Goal: Find specific page/section: Find specific page/section

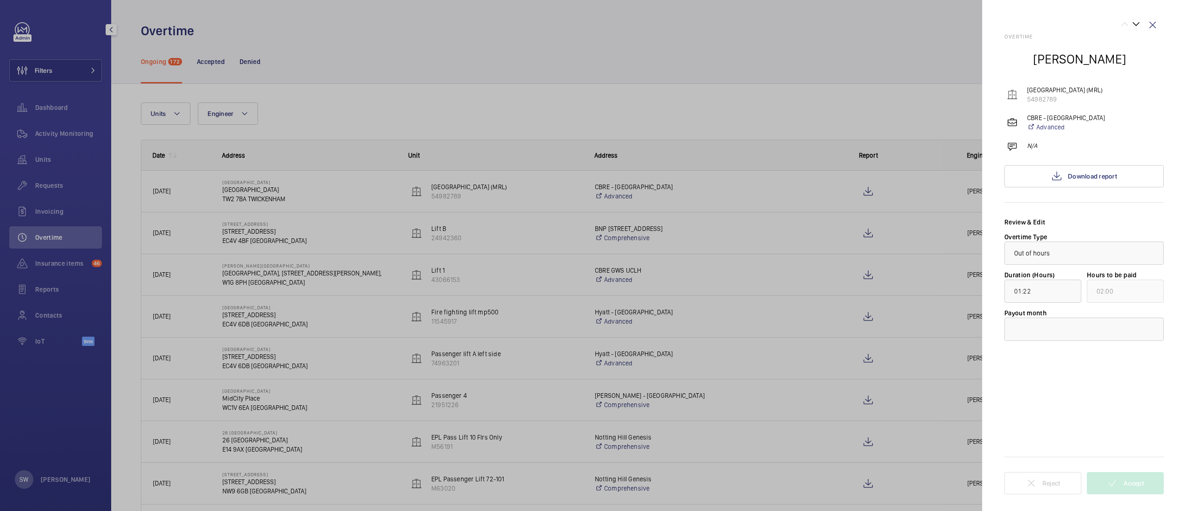
click at [466, 48] on div at bounding box center [593, 255] width 1186 height 511
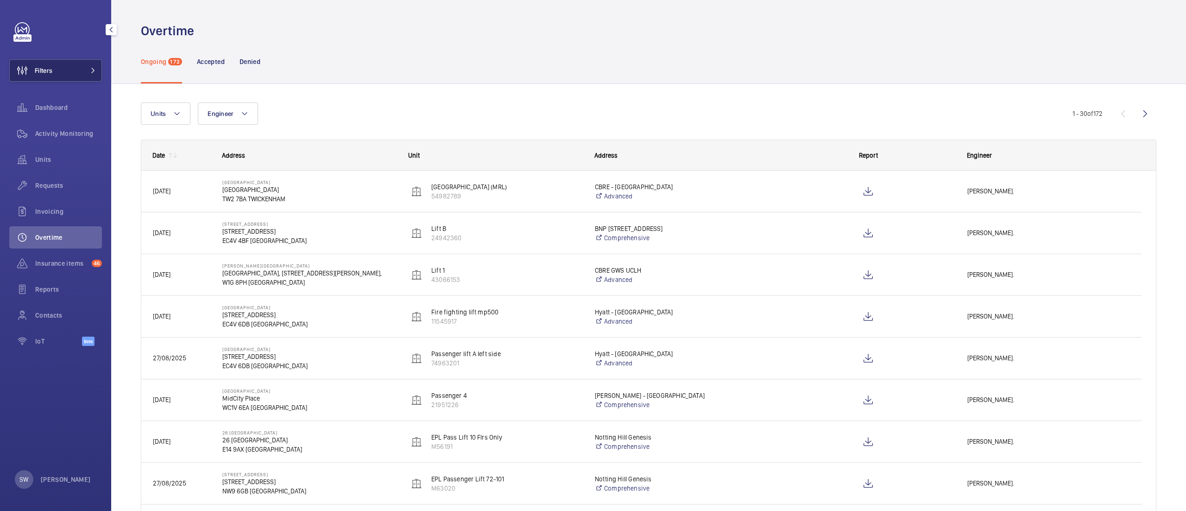
click at [64, 74] on button "Filters" at bounding box center [55, 70] width 93 height 22
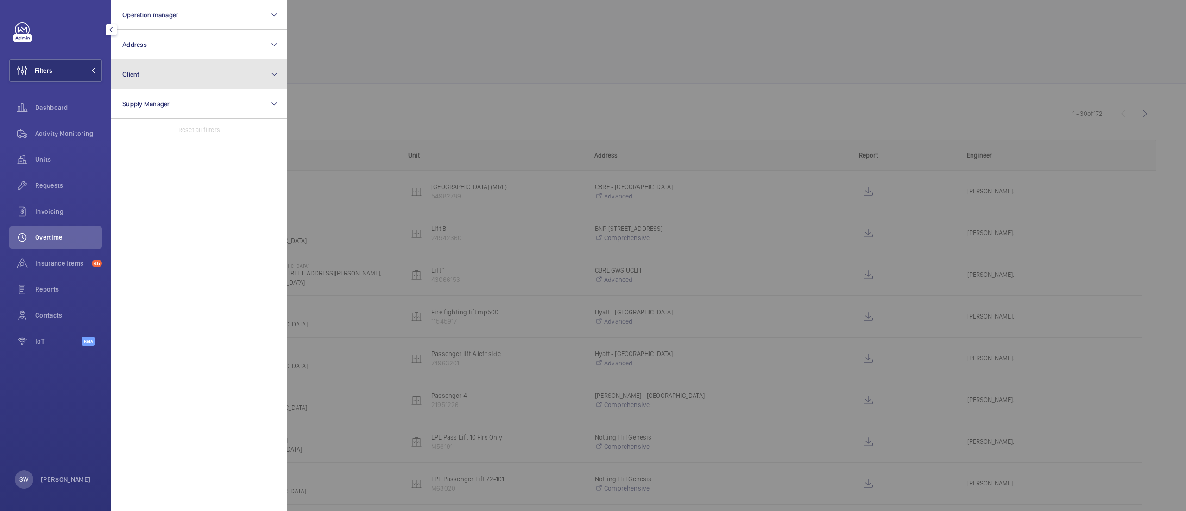
click at [197, 76] on button "Client" at bounding box center [199, 74] width 176 height 30
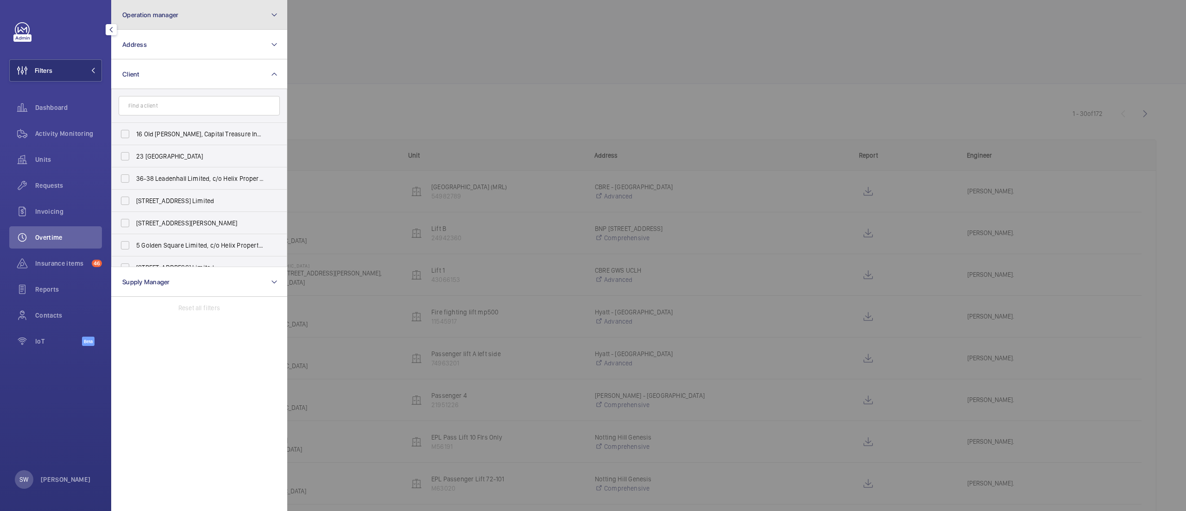
click at [156, 21] on button "Operation manager" at bounding box center [199, 15] width 176 height 30
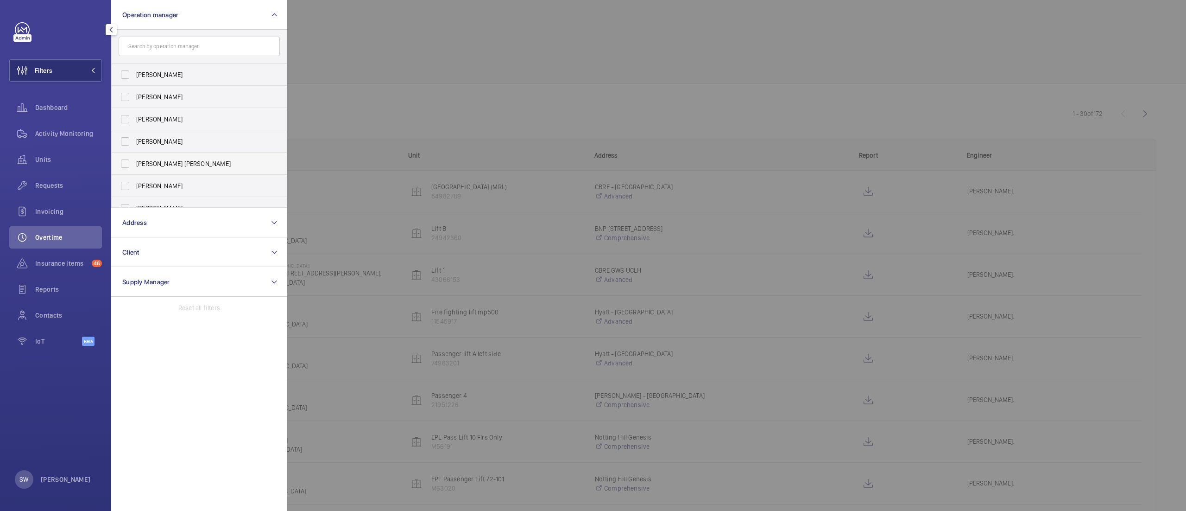
click at [155, 155] on label "[PERSON_NAME] [PERSON_NAME]" at bounding box center [192, 163] width 161 height 22
click at [134, 155] on input "[PERSON_NAME] [PERSON_NAME]" at bounding box center [125, 163] width 19 height 19
checkbox input "true"
click at [637, 303] on div at bounding box center [880, 255] width 1186 height 511
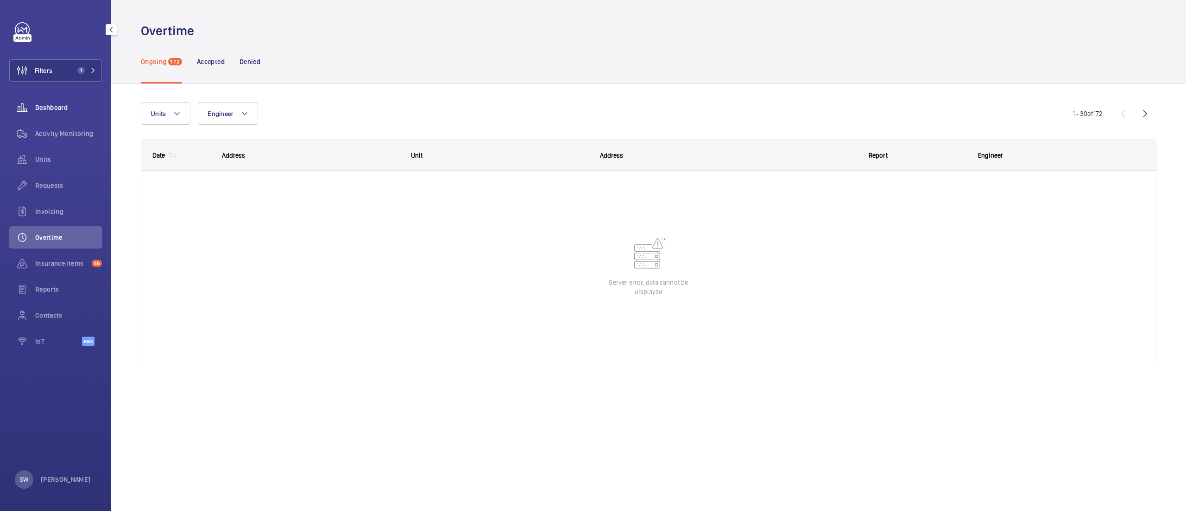
click at [82, 106] on span "Dashboard" at bounding box center [68, 107] width 67 height 9
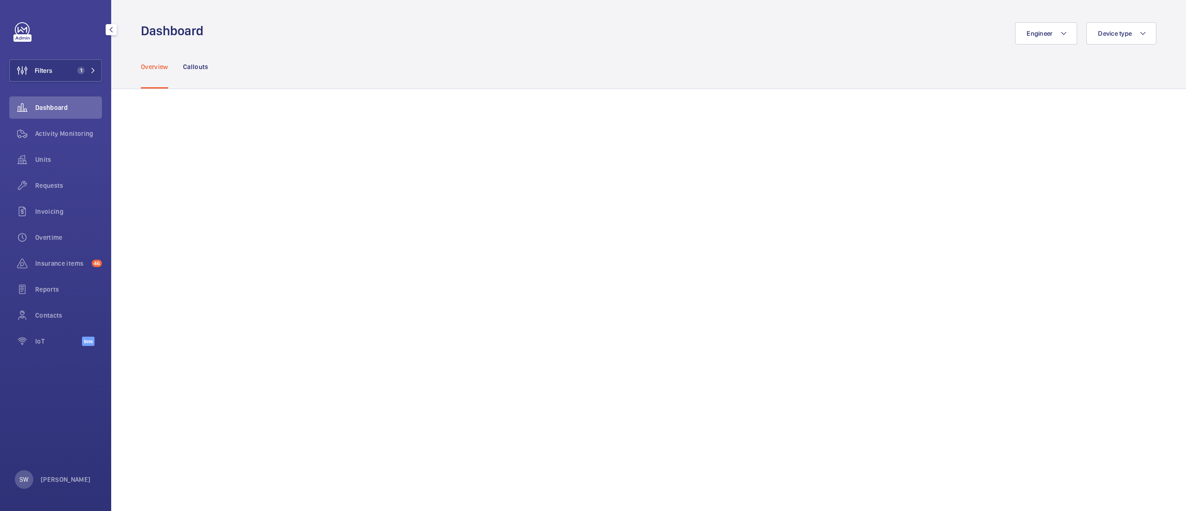
click at [82, 85] on div "Filters 1 Dashboard Activity Monitoring Units Requests Invoicing Overtime Insur…" at bounding box center [55, 189] width 93 height 334
click at [76, 77] on button "Filters 1" at bounding box center [55, 70] width 93 height 22
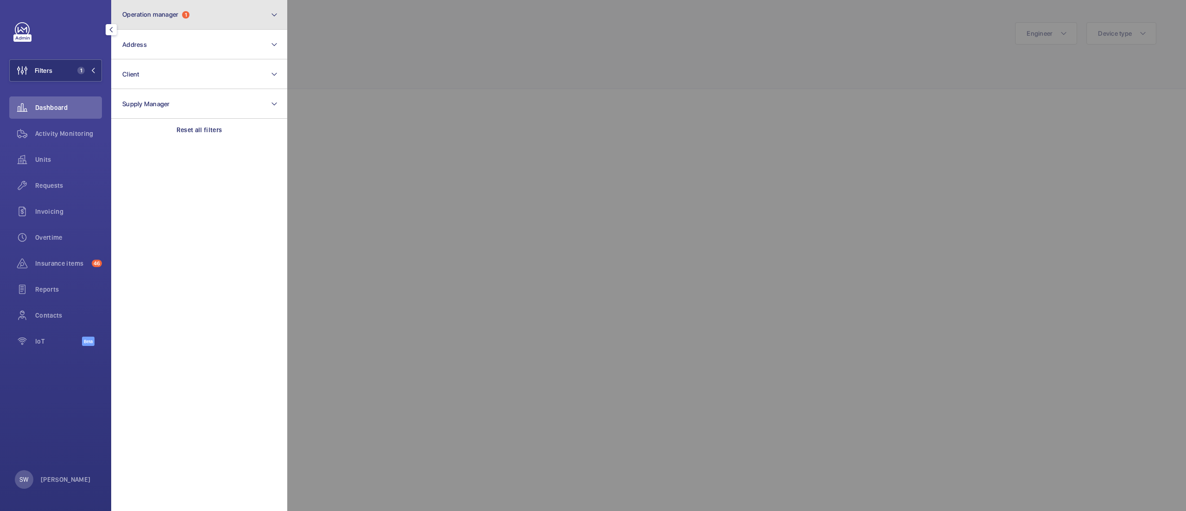
click at [218, 11] on button "Operation manager 1" at bounding box center [199, 15] width 176 height 30
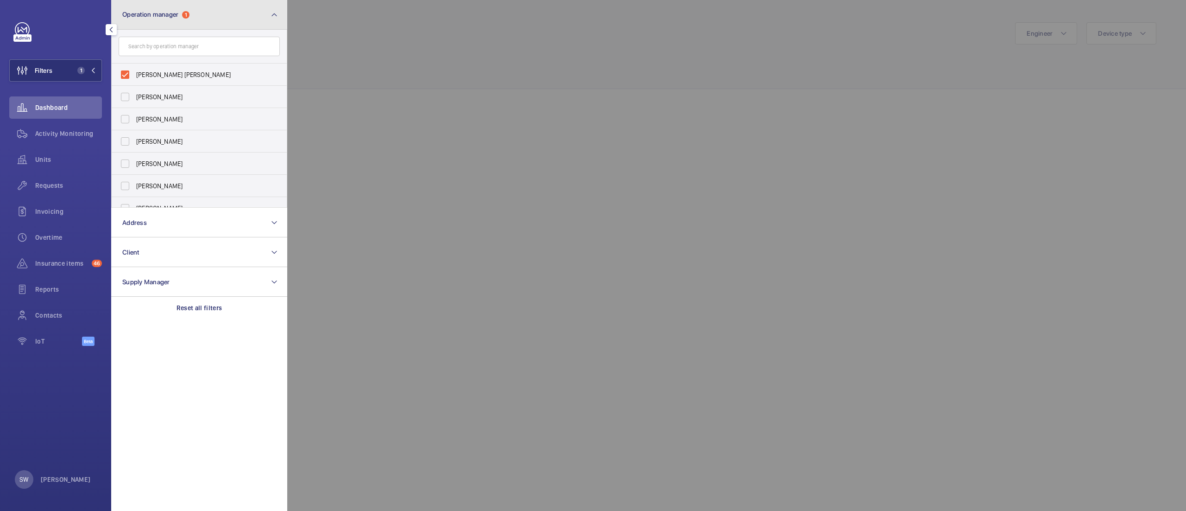
click at [218, 11] on button "Operation manager 1" at bounding box center [199, 15] width 176 height 30
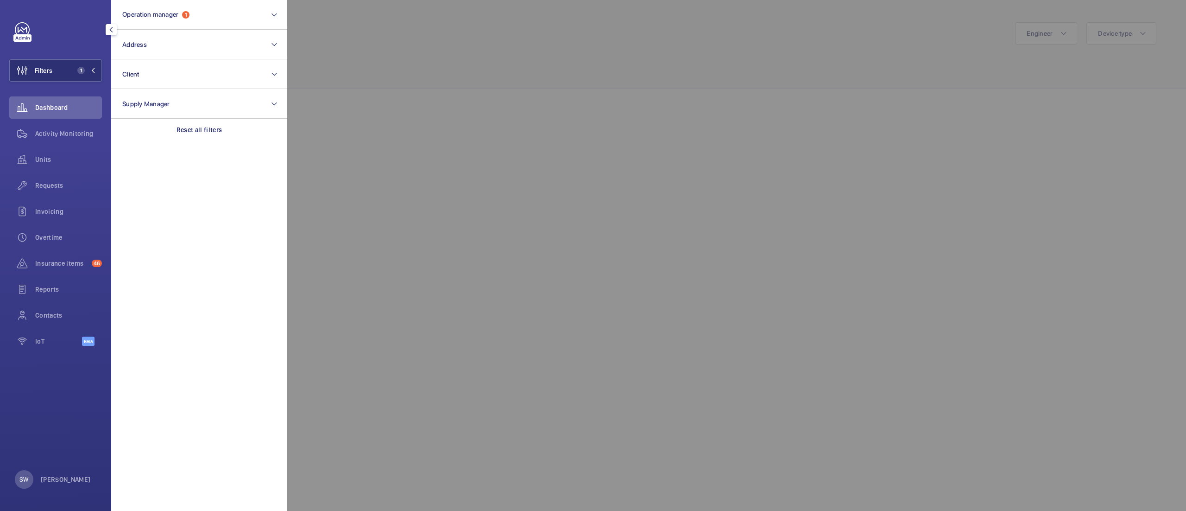
click at [490, 89] on div at bounding box center [880, 255] width 1186 height 511
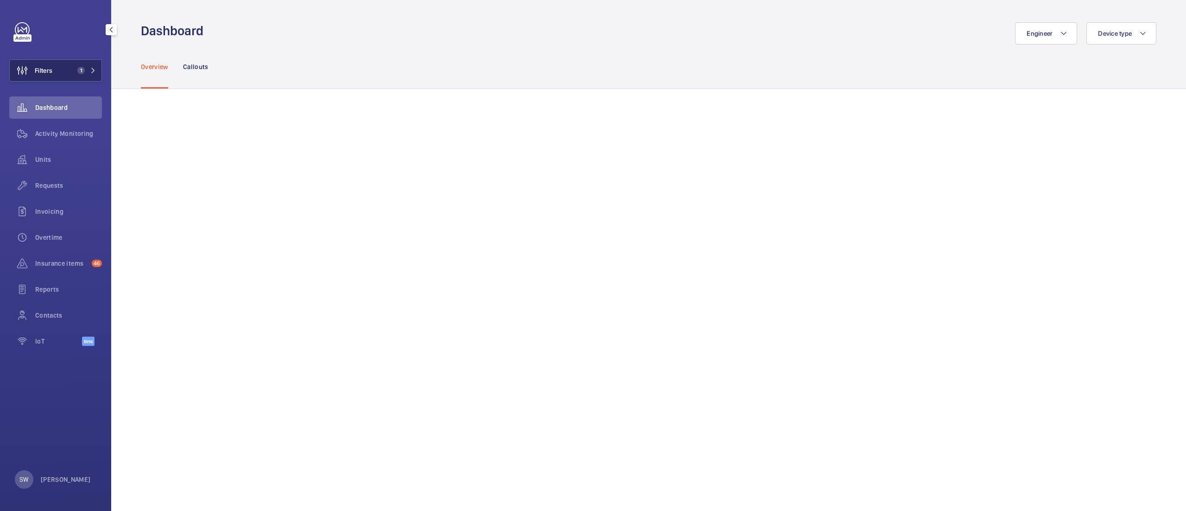
click at [68, 61] on button "Filters 1" at bounding box center [55, 70] width 93 height 22
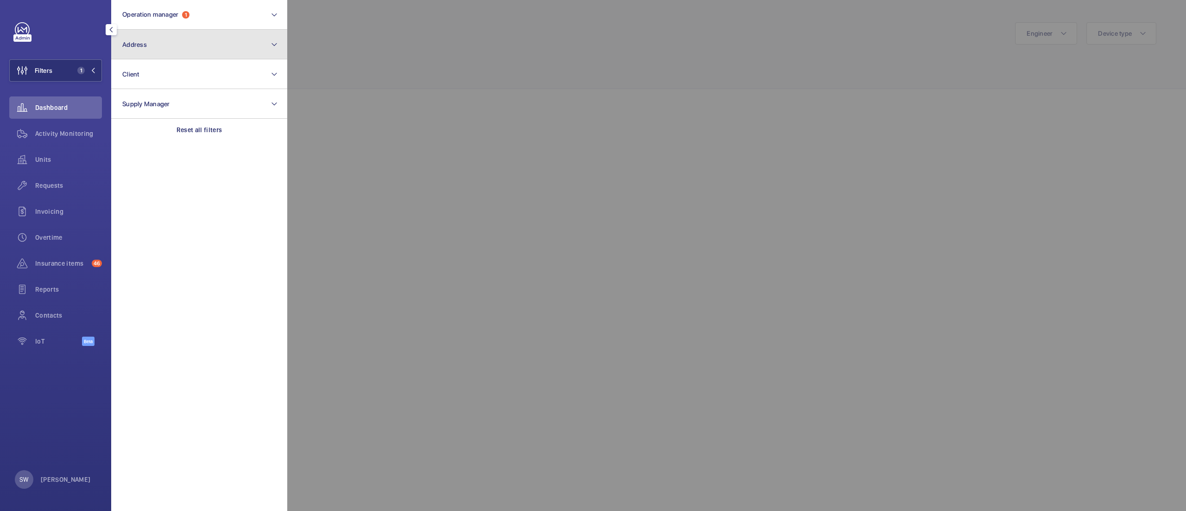
click at [175, 50] on button "Address" at bounding box center [199, 45] width 176 height 30
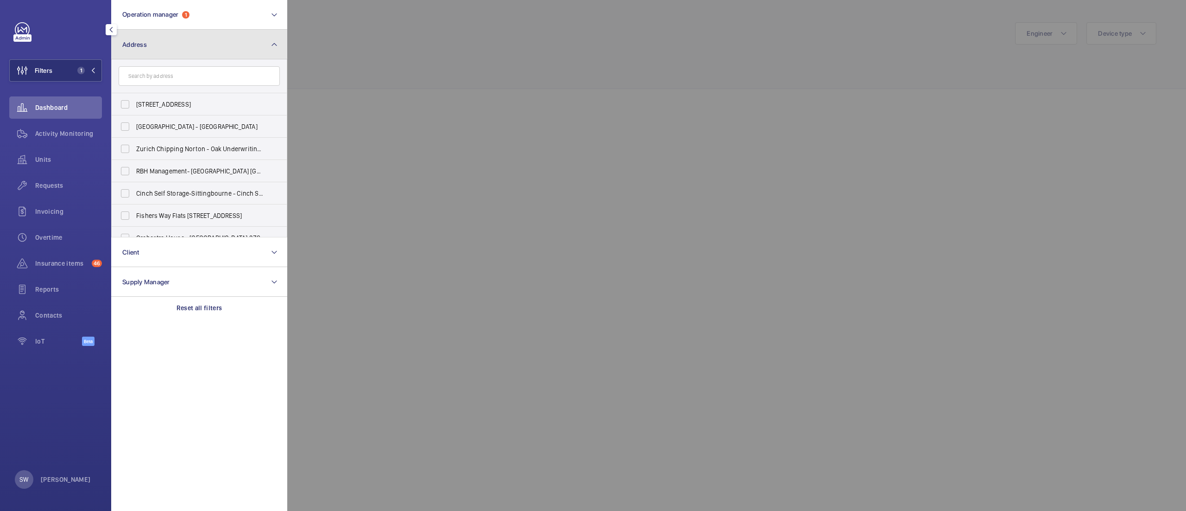
click at [173, 40] on button "Address" at bounding box center [199, 45] width 176 height 30
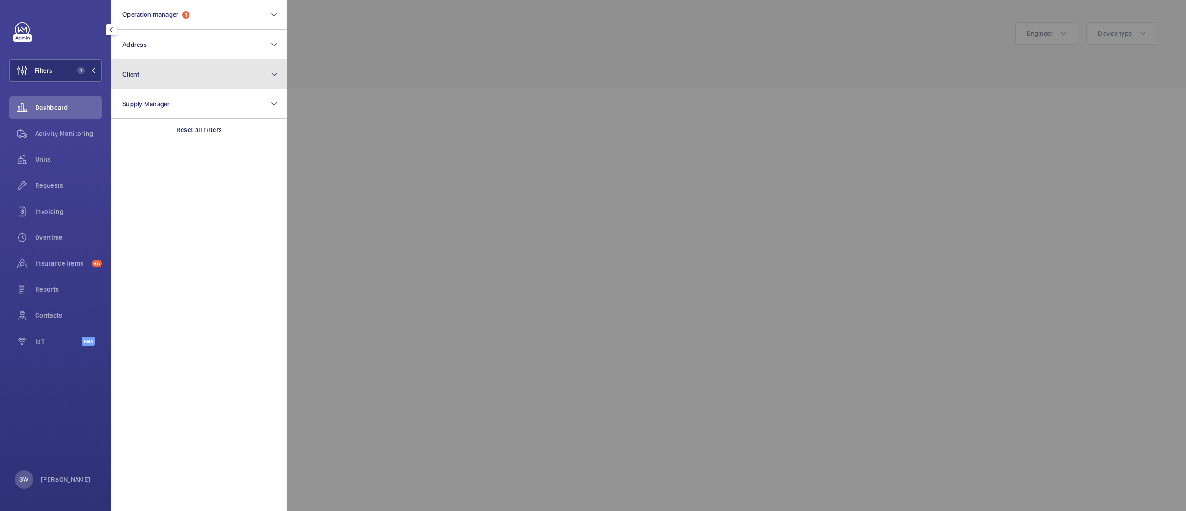
click at [171, 81] on button "Client" at bounding box center [199, 74] width 176 height 30
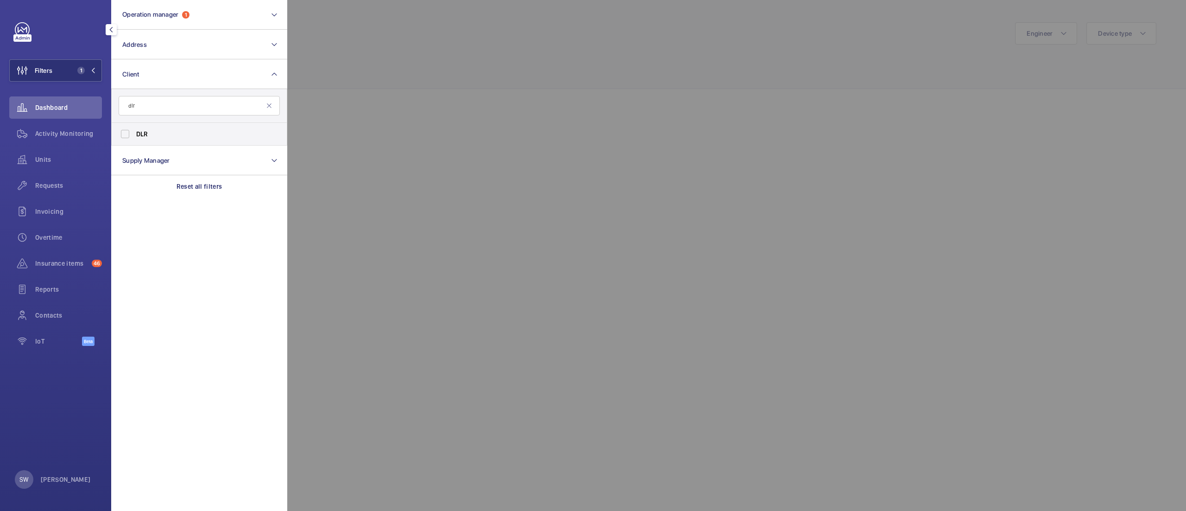
type input "dlr"
click at [170, 133] on span "DLR" at bounding box center [199, 133] width 127 height 9
click at [134, 133] on input "DLR" at bounding box center [125, 134] width 19 height 19
checkbox input "true"
click at [593, 90] on div at bounding box center [880, 255] width 1186 height 511
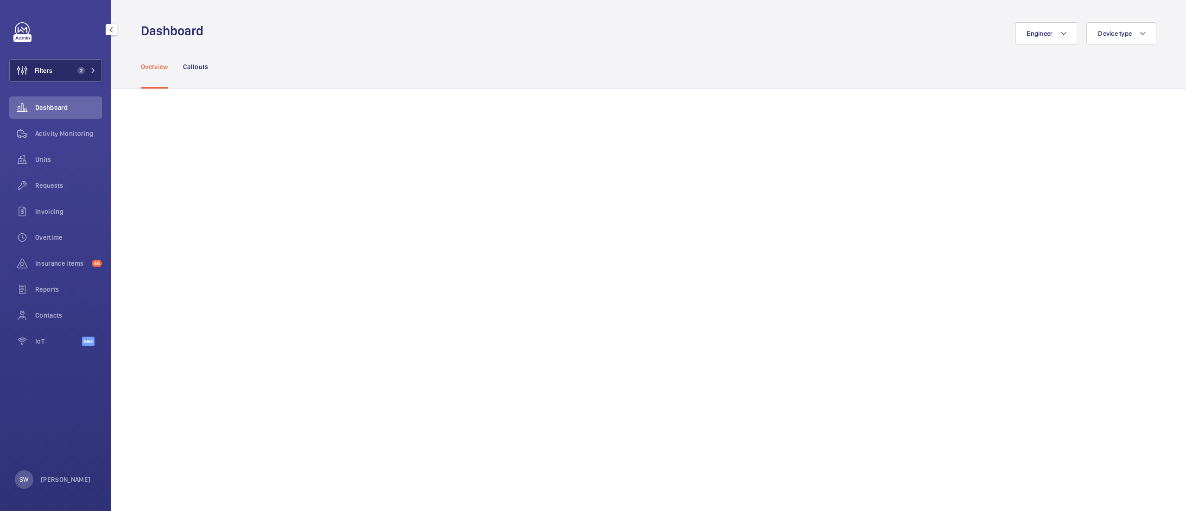
click at [80, 67] on span "2" at bounding box center [80, 70] width 7 height 7
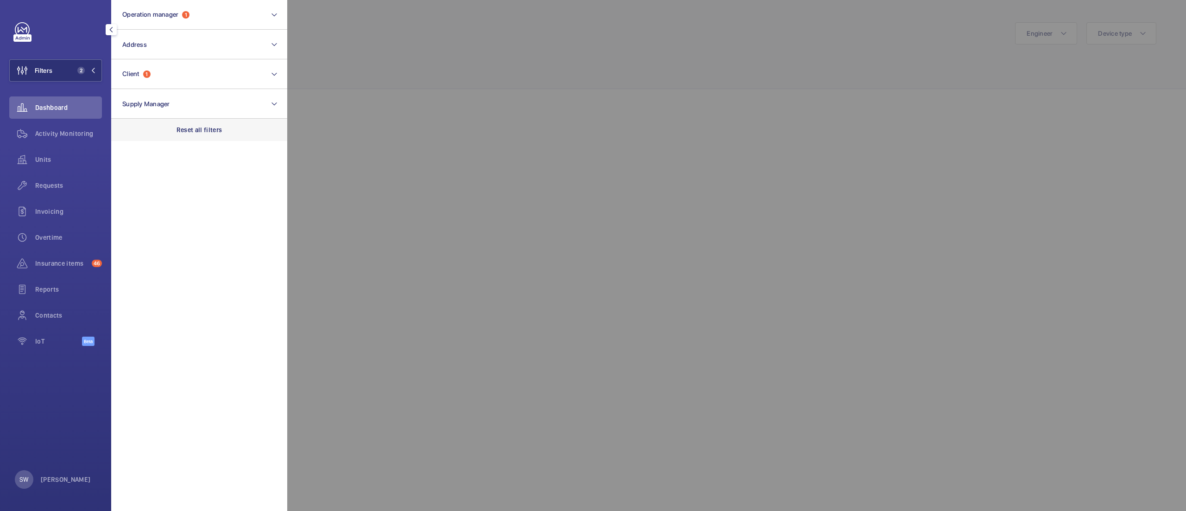
click at [195, 128] on p "Reset all filters" at bounding box center [200, 129] width 46 height 9
click at [170, 70] on button "Client" at bounding box center [199, 74] width 176 height 30
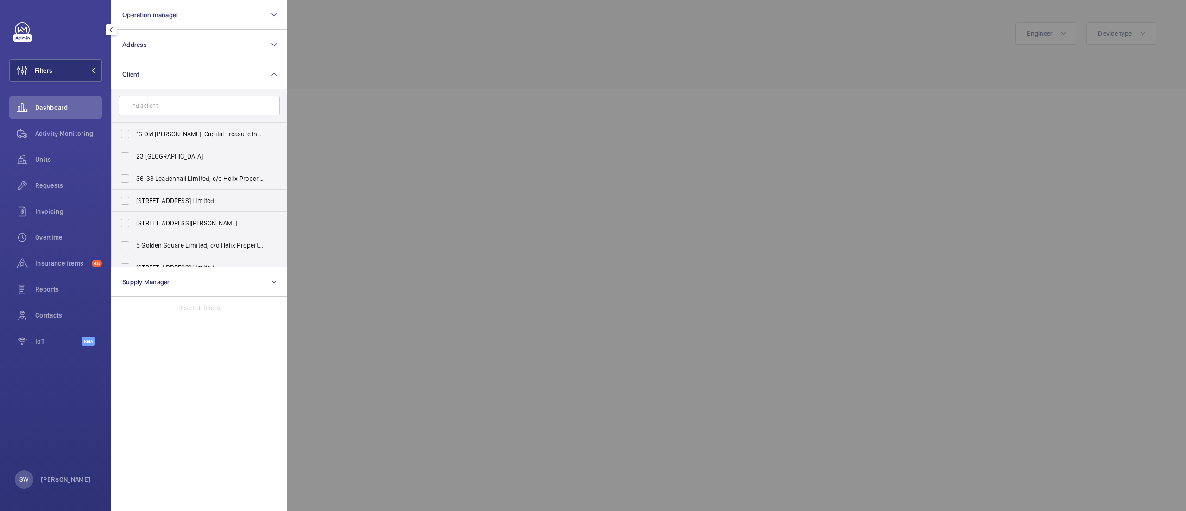
click at [423, 69] on div at bounding box center [880, 255] width 1186 height 511
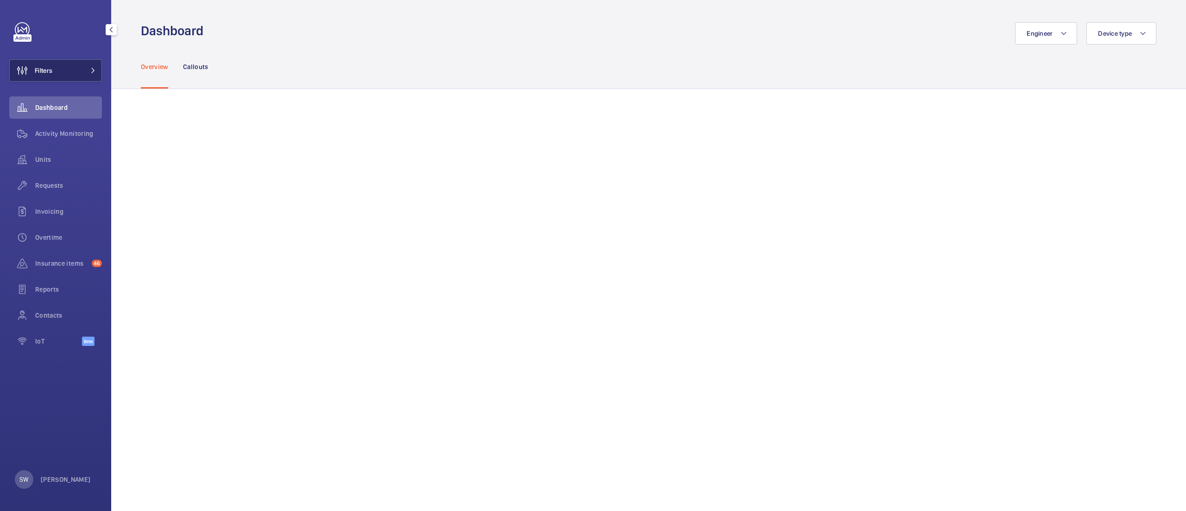
click at [62, 60] on button "Filters" at bounding box center [55, 70] width 93 height 22
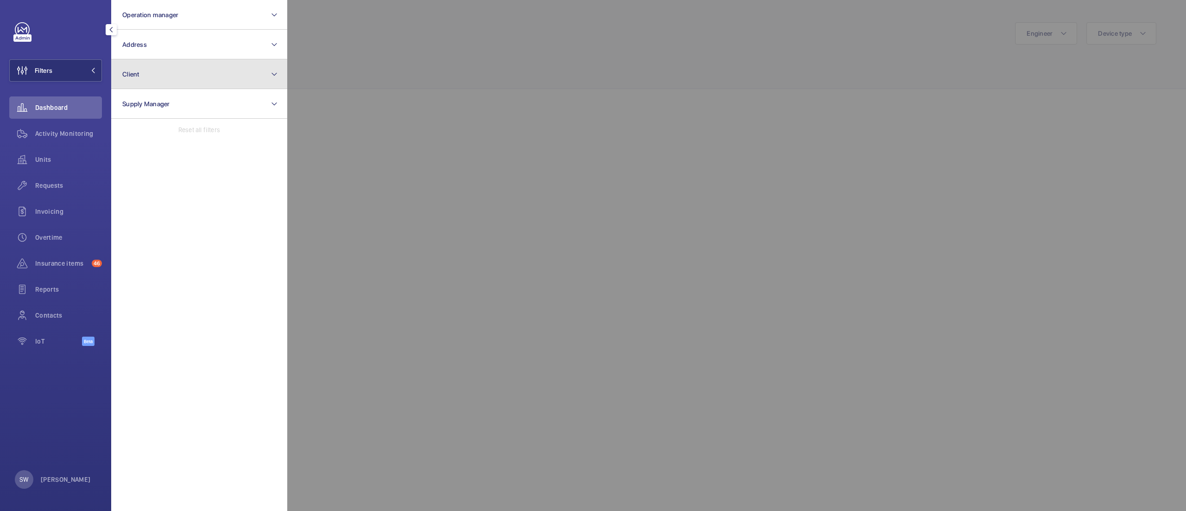
click at [202, 76] on button "Client" at bounding box center [199, 74] width 176 height 30
type input "uclh"
click at [160, 133] on span "CBRE GWS UCLH" at bounding box center [199, 133] width 127 height 9
click at [134, 133] on input "CBRE GWS UCLH" at bounding box center [125, 134] width 19 height 19
checkbox input "true"
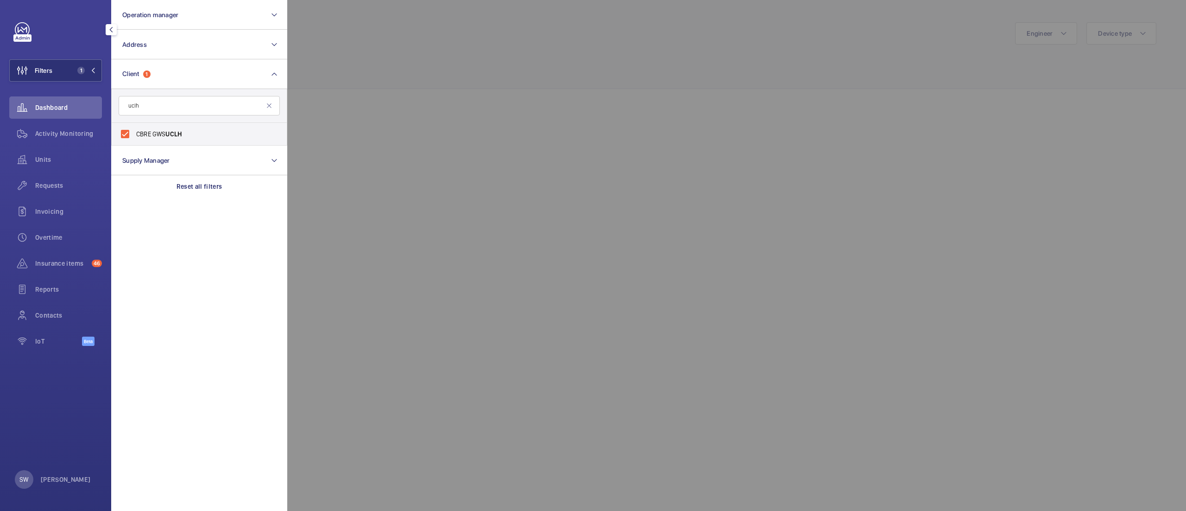
click at [452, 82] on div at bounding box center [880, 255] width 1186 height 511
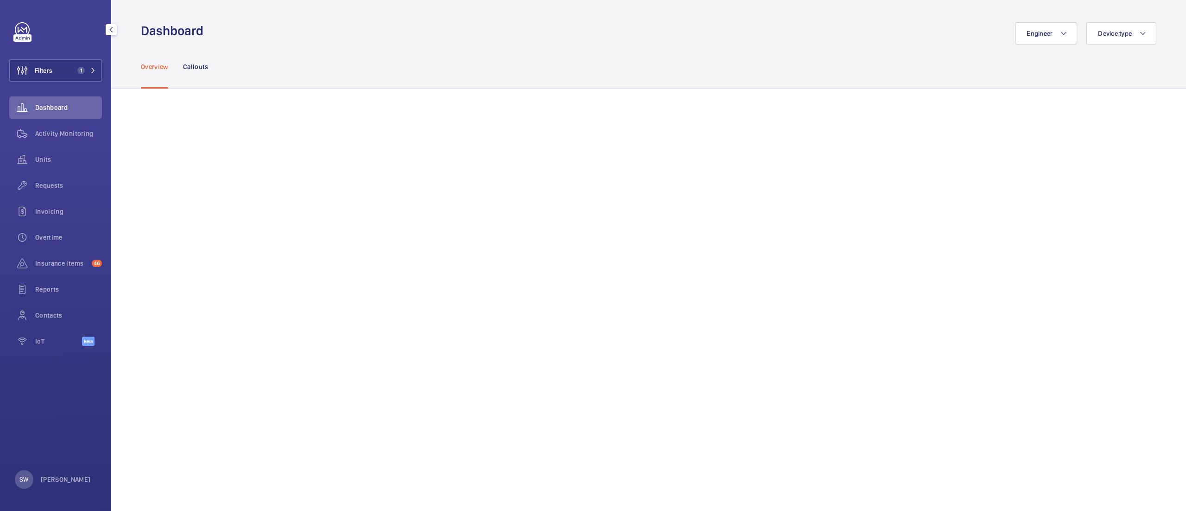
click at [57, 137] on span "Activity Monitoring" at bounding box center [68, 133] width 67 height 9
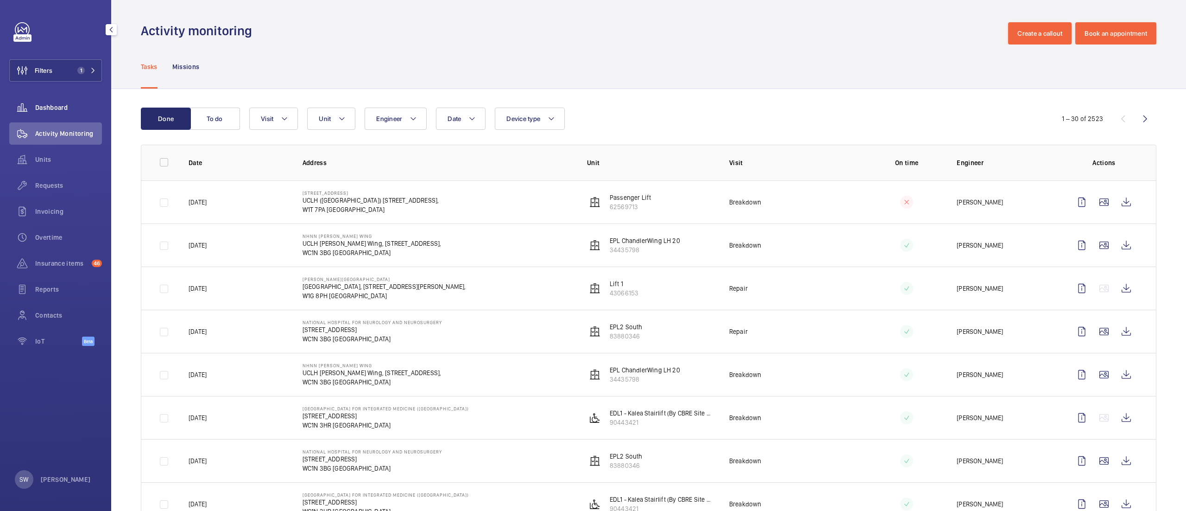
click at [57, 111] on span "Dashboard" at bounding box center [68, 107] width 67 height 9
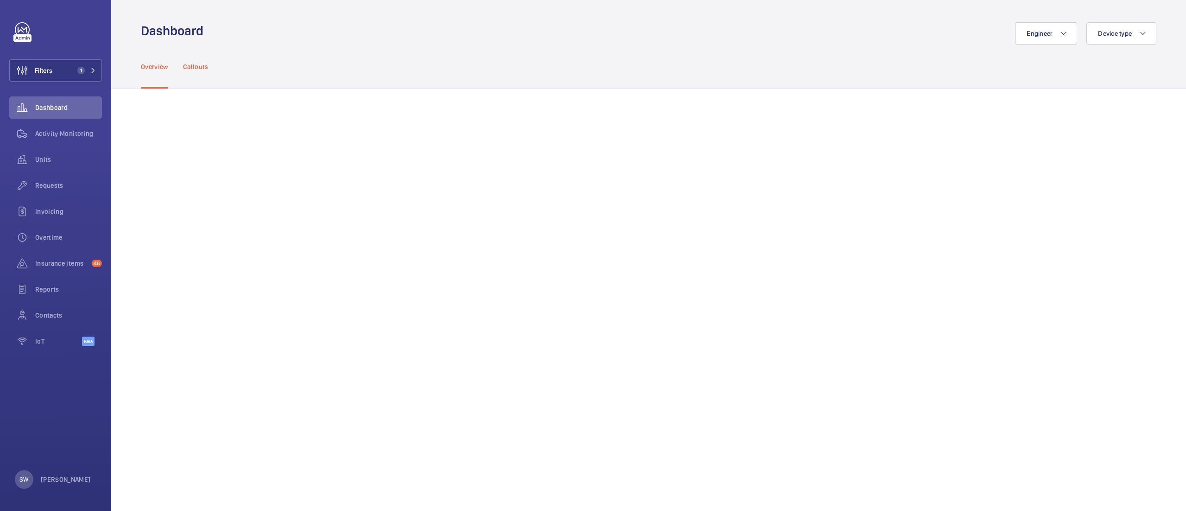
click at [194, 68] on p "Callouts" at bounding box center [195, 66] width 25 height 9
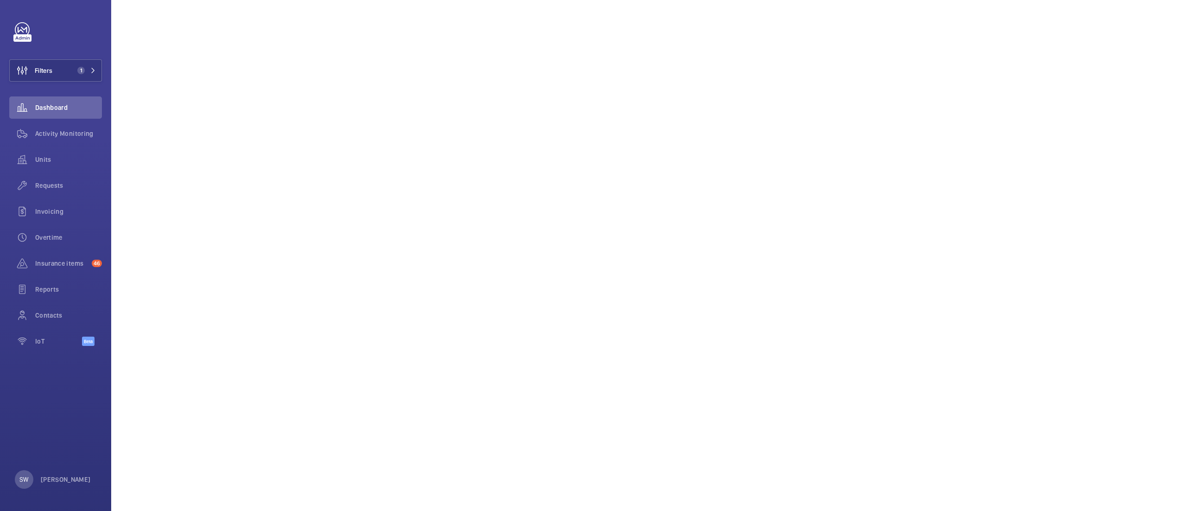
scroll to position [464, 0]
click at [87, 70] on span "1" at bounding box center [85, 70] width 22 height 7
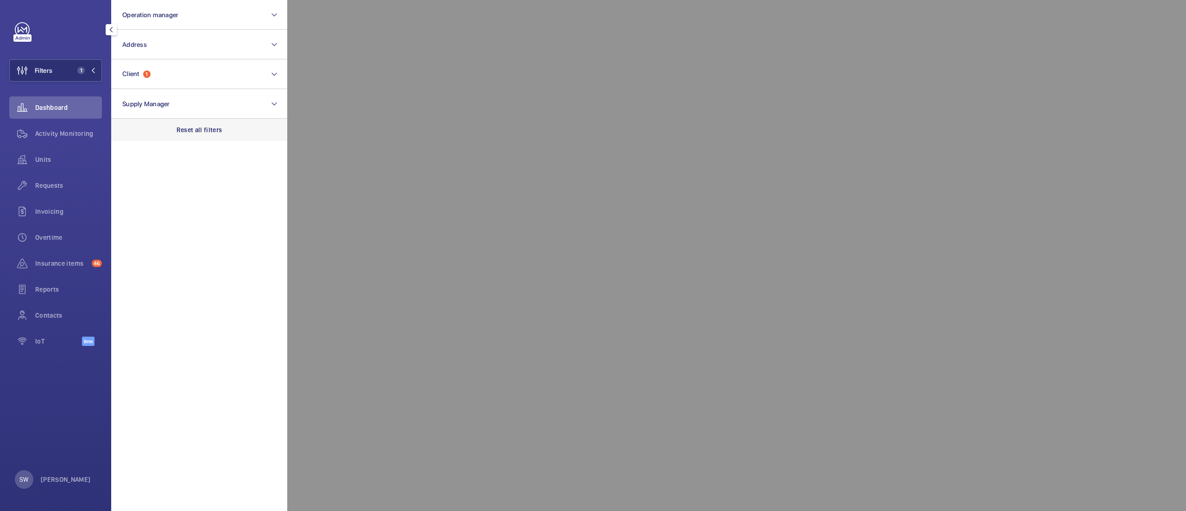
click at [210, 135] on div "Reset all filters" at bounding box center [199, 130] width 176 height 22
click at [182, 63] on button "Client" at bounding box center [199, 74] width 176 height 30
type input "mondele"
click at [184, 129] on span "CBRE | GWS - Mondele z" at bounding box center [199, 133] width 127 height 9
click at [134, 129] on input "CBRE | GWS - Mondele z" at bounding box center [125, 134] width 19 height 19
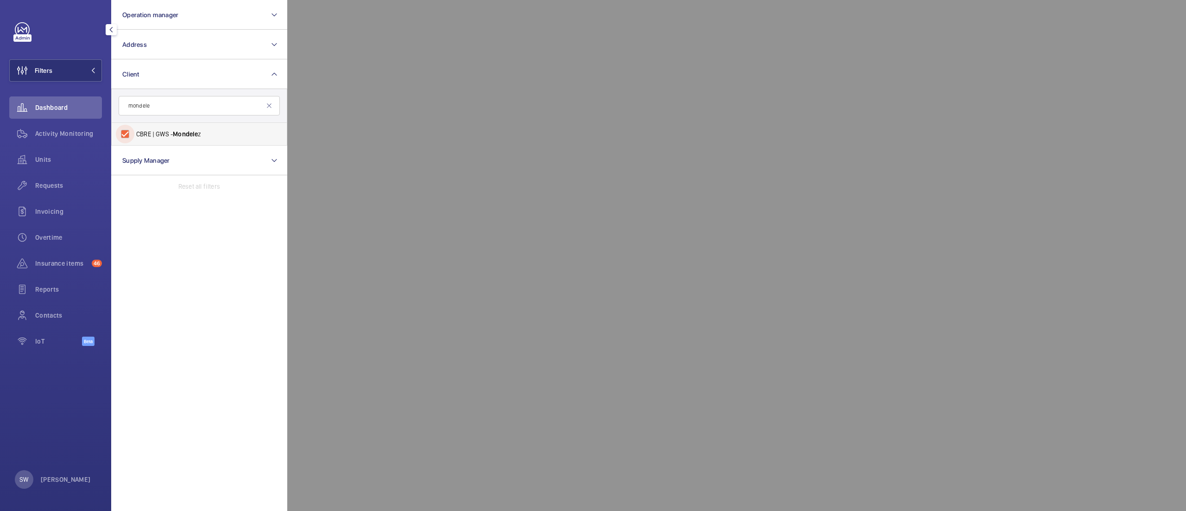
checkbox input "true"
click at [534, 363] on div at bounding box center [880, 255] width 1186 height 511
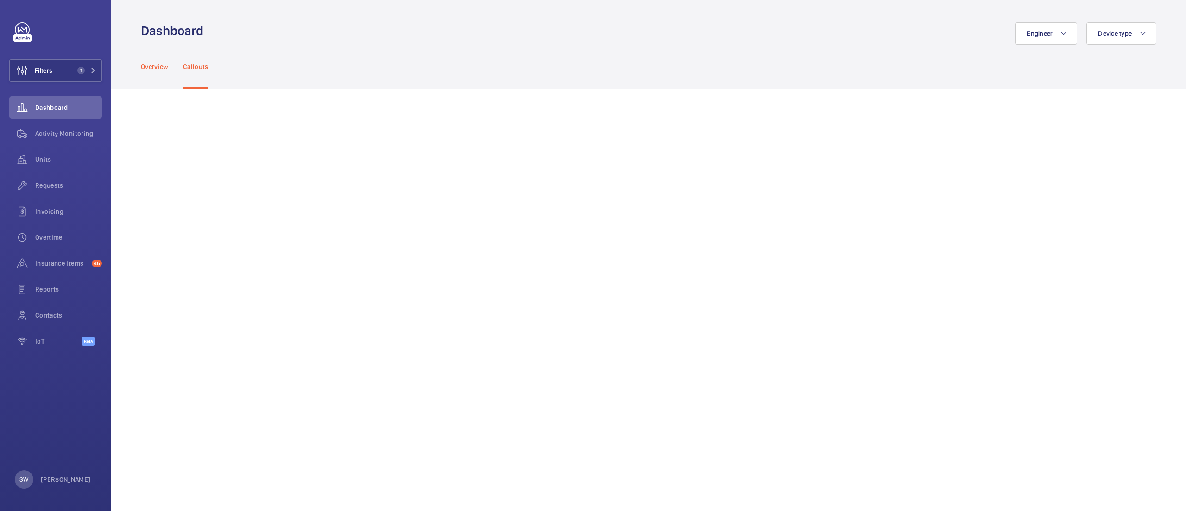
click at [149, 67] on p "Overview" at bounding box center [154, 66] width 27 height 9
